Goal: Task Accomplishment & Management: Complete application form

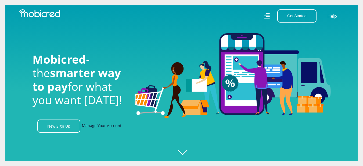
click at [98, 125] on link "Manage Your Account" at bounding box center [102, 126] width 40 height 13
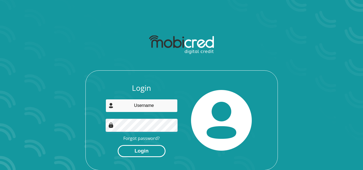
type input "sldrsa@hotmail.com"
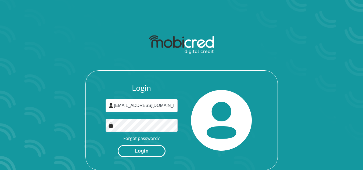
click at [136, 147] on button "Login" at bounding box center [142, 151] width 48 height 12
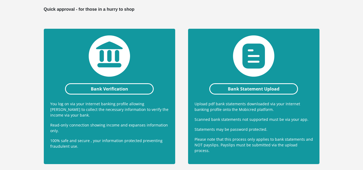
scroll to position [108, 0]
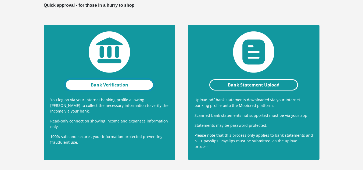
click at [106, 82] on link "Bank Verification" at bounding box center [109, 84] width 89 height 11
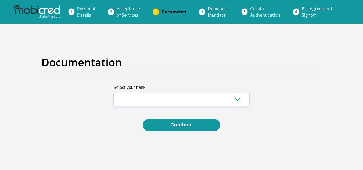
select select "{"id":"10","title":"Discovery Bank","institution":"Discovery Bank","alias":"dis…"
click at [113, 93] on select "Absa Capitec Bank Discovery Bank First National Bank Nedbank Standard Bank Tyme…" at bounding box center [181, 99] width 136 height 13
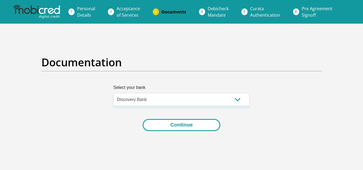
click at [184, 126] on button "Continue" at bounding box center [182, 125] width 78 height 12
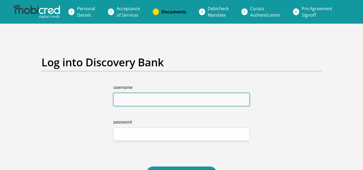
click at [138, 100] on input "username" at bounding box center [181, 99] width 136 height 13
type input "RoastPrune7"
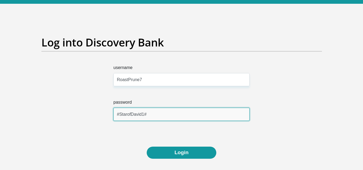
scroll to position [54, 0]
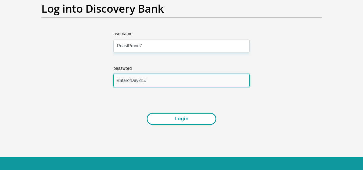
type input "#StarofDavid1#"
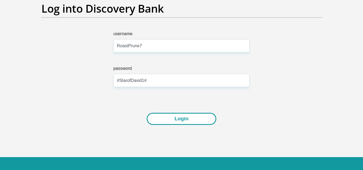
click at [177, 115] on button "Login" at bounding box center [181, 119] width 69 height 12
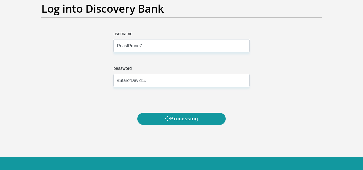
scroll to position [0, 0]
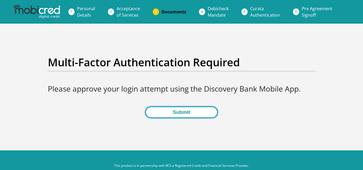
click at [181, 113] on button "Submit" at bounding box center [181, 112] width 73 height 12
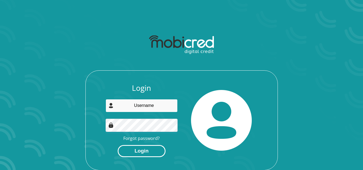
type input "[EMAIL_ADDRESS][DOMAIN_NAME]"
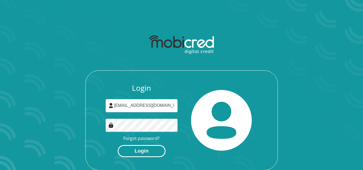
click at [143, 152] on button "Login" at bounding box center [142, 151] width 48 height 12
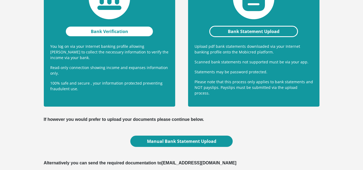
scroll to position [161, 0]
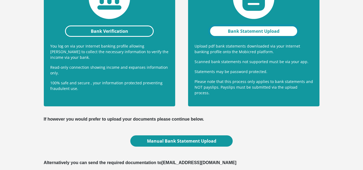
click at [235, 32] on link "Bank Statement Upload" at bounding box center [253, 31] width 89 height 11
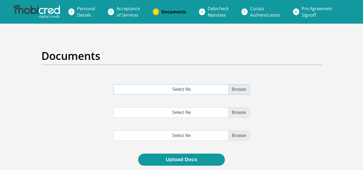
click at [238, 86] on input "Select file" at bounding box center [181, 89] width 136 height 10
type input "C:\fakepath\September 2025.pdf"
click at [233, 111] on input "Select file" at bounding box center [181, 113] width 136 height 10
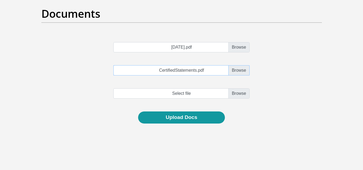
scroll to position [54, 0]
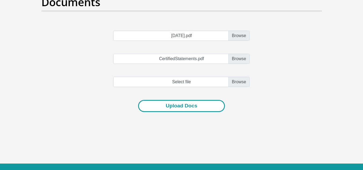
click at [180, 107] on button "Upload Docs" at bounding box center [181, 106] width 87 height 12
click at [206, 105] on button "Upload Docs" at bounding box center [181, 106] width 87 height 12
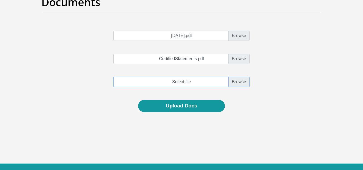
click at [231, 83] on input "file" at bounding box center [181, 82] width 136 height 10
click at [237, 61] on input "CertifiedStatements.pdf" at bounding box center [181, 59] width 136 height 10
type input "C:\fakepath\August 2025.pdf"
click at [233, 84] on input "file" at bounding box center [181, 82] width 136 height 10
type input "C:\fakepath\July 2025.pdf"
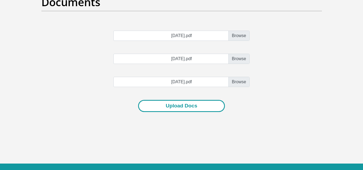
click at [182, 105] on button "Upload Docs" at bounding box center [181, 106] width 87 height 12
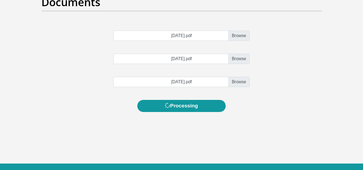
scroll to position [0, 0]
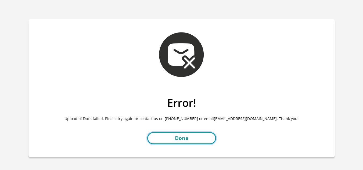
click at [180, 135] on link "Done" at bounding box center [181, 138] width 69 height 12
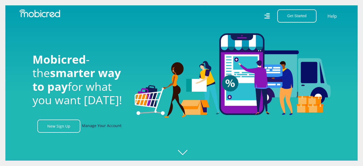
click at [101, 128] on link "Manage Your Account" at bounding box center [102, 126] width 40 height 13
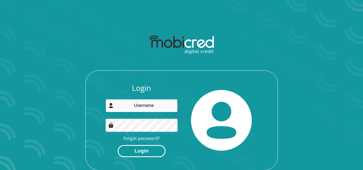
type input "sldrsa@hotmail.com"
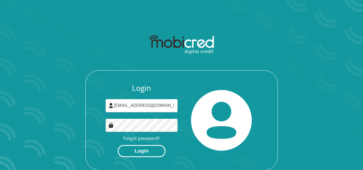
click at [144, 149] on button "Login" at bounding box center [142, 151] width 48 height 12
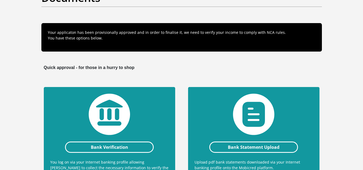
scroll to position [134, 0]
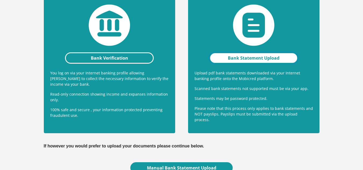
click at [257, 56] on link "Bank Statement Upload" at bounding box center [253, 57] width 89 height 11
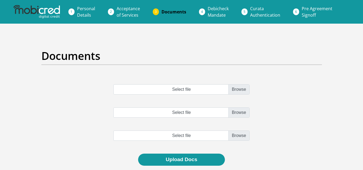
click at [245, 84] on input "Select file" at bounding box center [181, 89] width 136 height 10
type input "C:\fakepath\[DATE].pdf"
click at [245, 112] on input "Select file" at bounding box center [181, 113] width 136 height 10
type input "C:\fakepath\[DATE].pdf"
click at [241, 138] on input "file" at bounding box center [181, 136] width 136 height 10
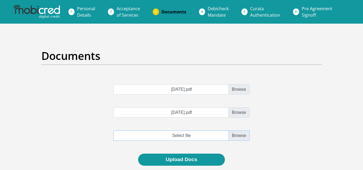
type input "C:\fakepath\September 2025.pdf"
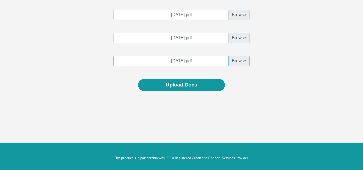
scroll to position [78, 0]
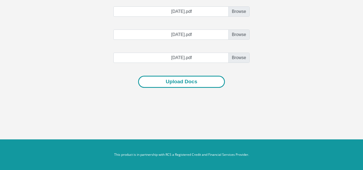
click at [177, 83] on button "Upload Docs" at bounding box center [181, 82] width 87 height 12
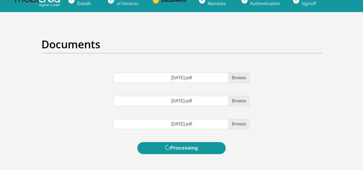
scroll to position [0, 0]
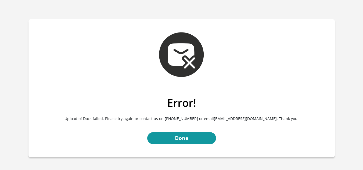
drag, startPoint x: 211, startPoint y: 120, endPoint x: 266, endPoint y: 125, distance: 56.1
click at [266, 125] on p "Upload of Docs failed. Please try again or contact us on [PHONE_NUMBER] or emai…" at bounding box center [182, 118] width 298 height 19
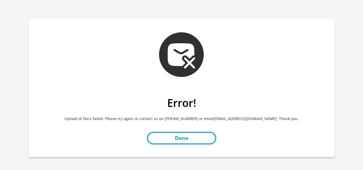
click at [194, 141] on link "Done" at bounding box center [181, 138] width 69 height 12
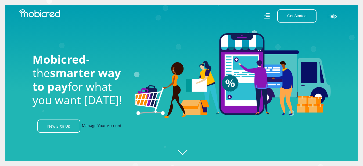
click at [109, 129] on link "Manage Your Account" at bounding box center [102, 126] width 40 height 13
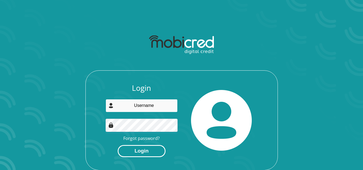
type input "sldrsa@hotmail.com"
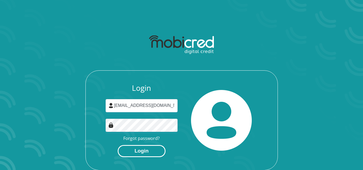
click at [146, 152] on button "Login" at bounding box center [142, 151] width 48 height 12
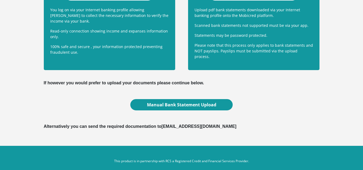
scroll to position [200, 0]
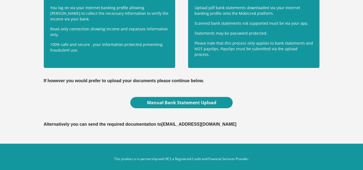
click at [165, 122] on b "Alternatively you can send the required documentation to [EMAIL_ADDRESS][DOMAIN…" at bounding box center [140, 124] width 193 height 5
drag, startPoint x: 163, startPoint y: 121, endPoint x: 224, endPoint y: 122, distance: 60.5
click at [224, 122] on div "Alternatively you can send the required documentation to [EMAIL_ADDRESS][DOMAIN…" at bounding box center [181, 124] width 289 height 13
copy b "[EMAIL_ADDRESS][DOMAIN_NAME]"
